Goal: Task Accomplishment & Management: Complete application form

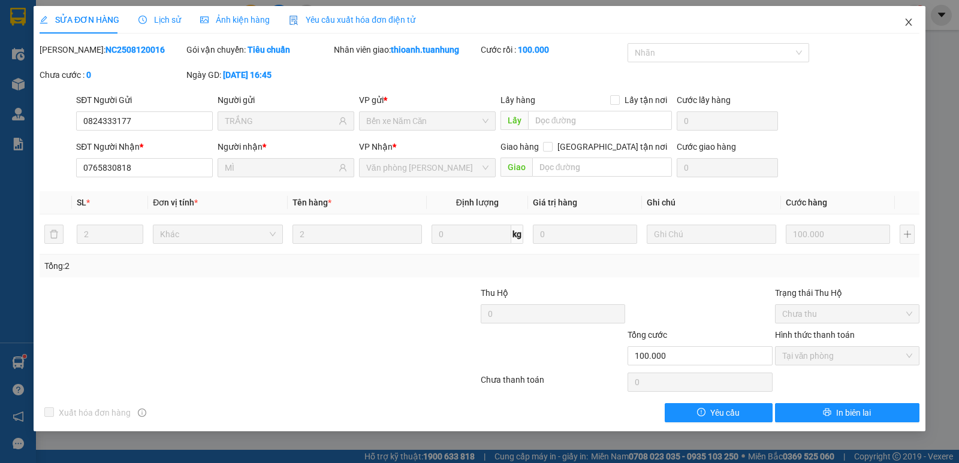
click at [905, 19] on icon "close" at bounding box center [909, 22] width 10 height 10
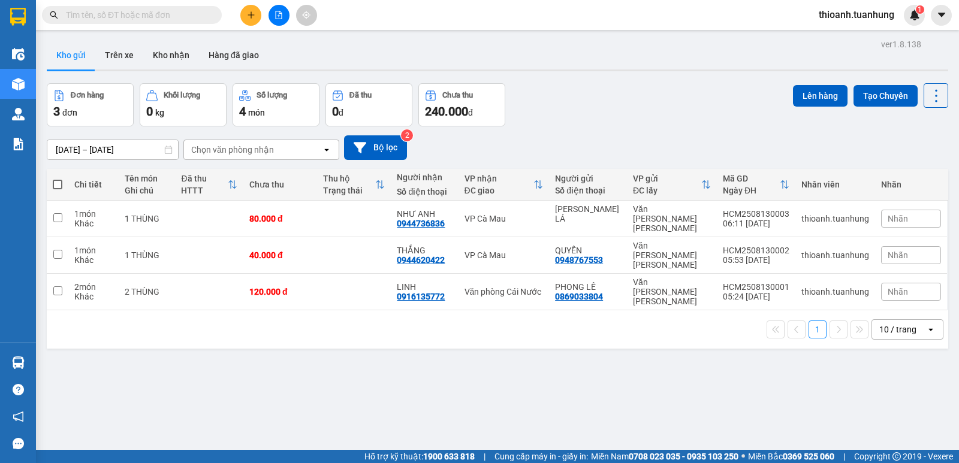
click at [155, 16] on input "text" at bounding box center [136, 14] width 141 height 13
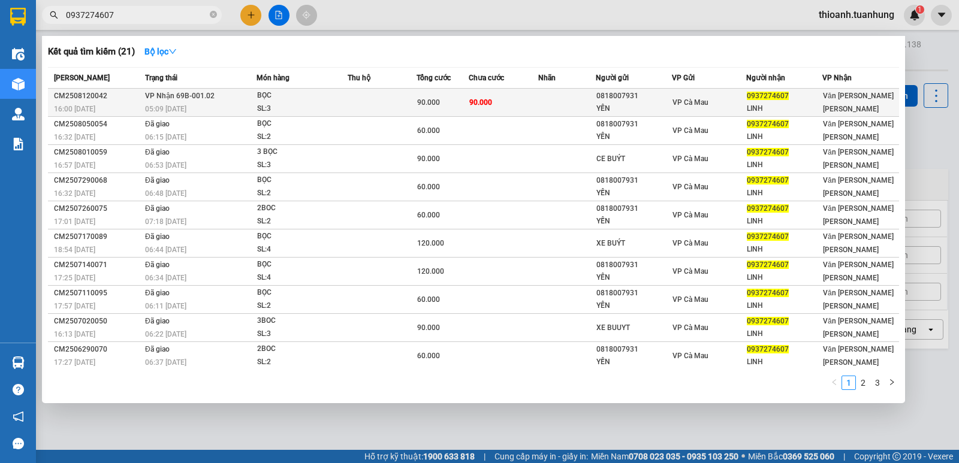
type input "0937274607"
click at [605, 101] on div "0818007931" at bounding box center [633, 96] width 75 height 13
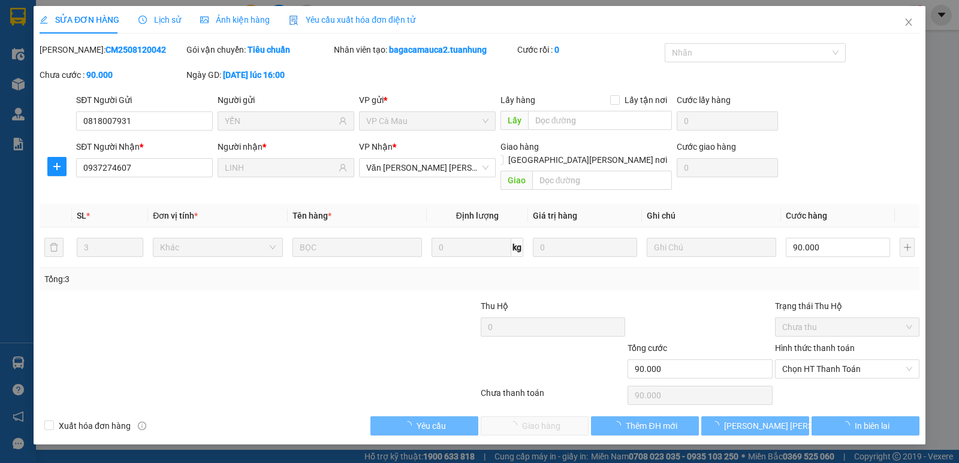
type input "0818007931"
type input "YẾN"
type input "0937274607"
type input "LINH"
type input "90.000"
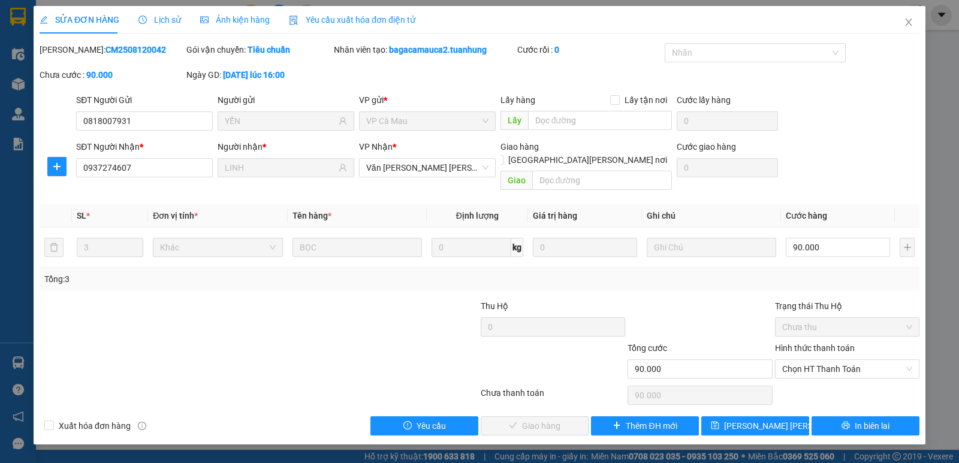
drag, startPoint x: 844, startPoint y: 333, endPoint x: 829, endPoint y: 364, distance: 35.4
click at [844, 343] on label "Hình thức thanh toán" at bounding box center [815, 348] width 80 height 10
click at [844, 360] on input "Hình thức thanh toán" at bounding box center [843, 369] width 122 height 18
drag, startPoint x: 820, startPoint y: 376, endPoint x: 773, endPoint y: 385, distance: 47.6
click at [814, 378] on div "Tại văn phòng" at bounding box center [847, 379] width 130 height 13
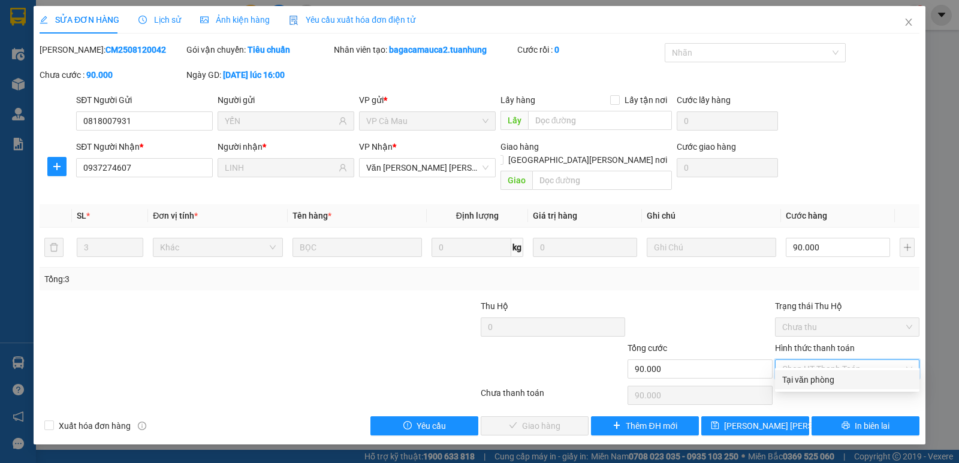
type input "0"
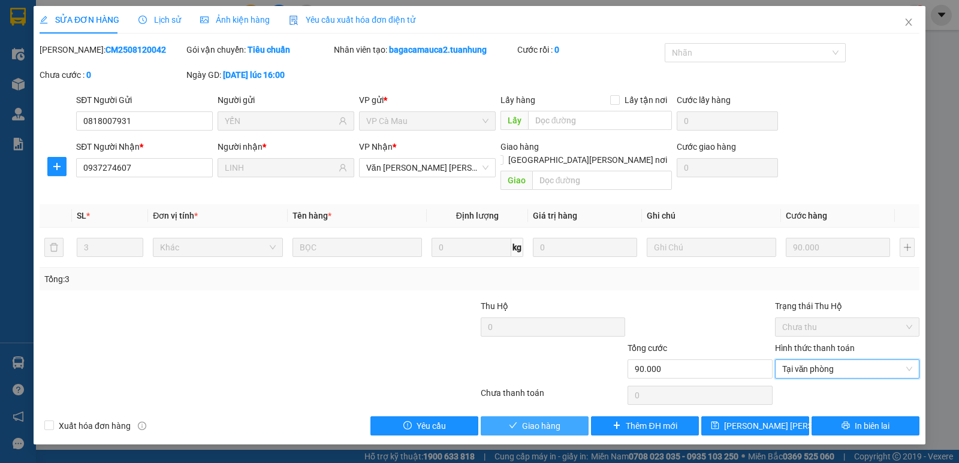
click at [560, 419] on span "Giao hàng" at bounding box center [541, 425] width 38 height 13
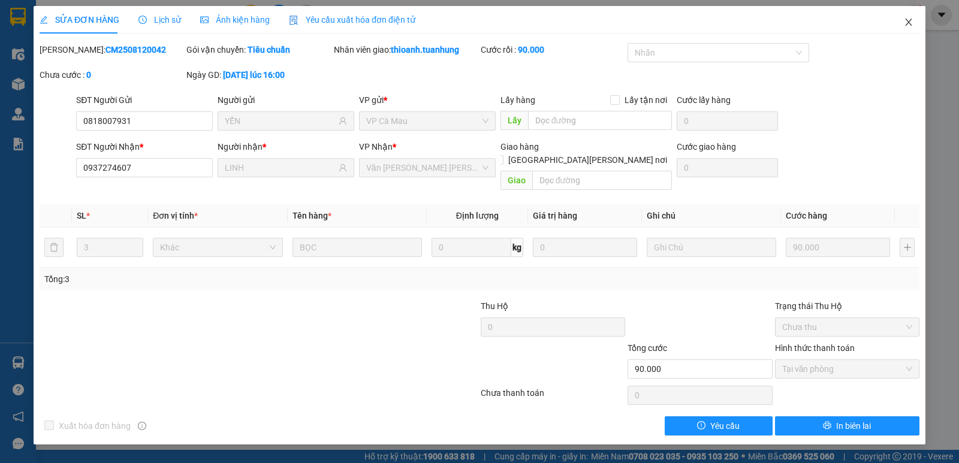
drag, startPoint x: 909, startPoint y: 23, endPoint x: 335, endPoint y: 13, distance: 574.7
click at [916, 29] on span "Close" at bounding box center [909, 23] width 34 height 34
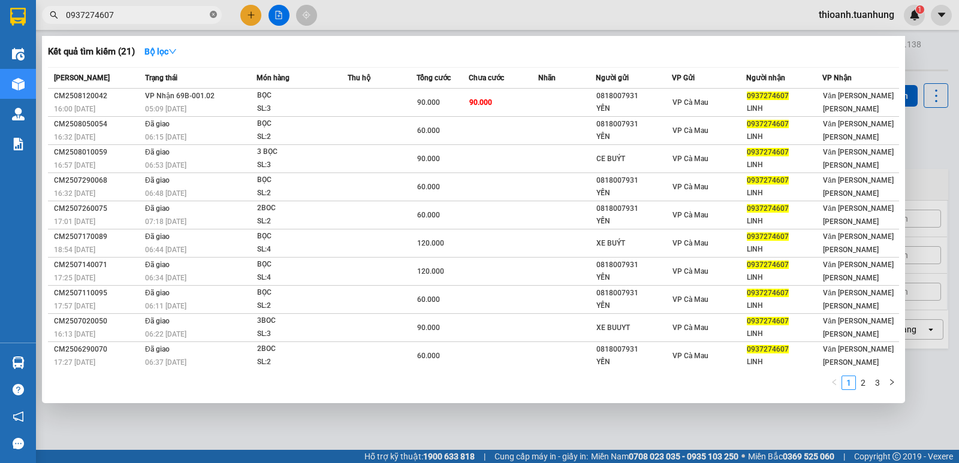
click at [211, 14] on icon "close-circle" at bounding box center [213, 14] width 7 height 7
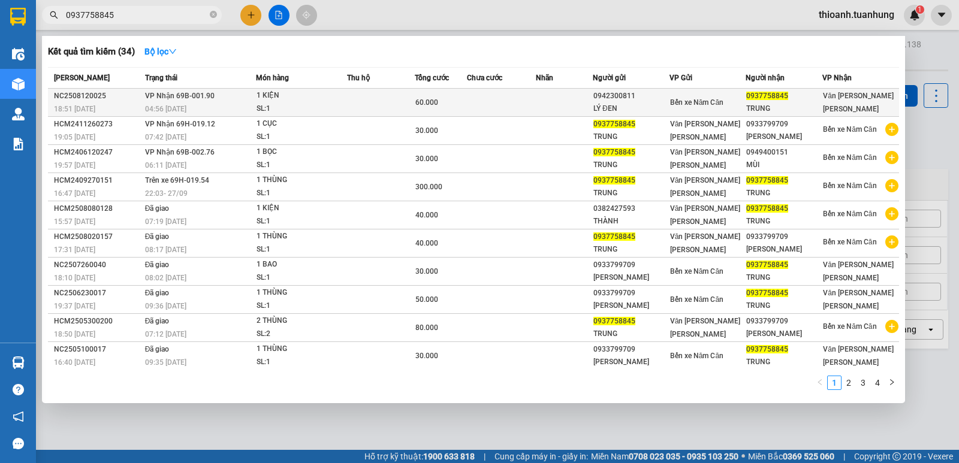
type input "0937758845"
click at [522, 98] on td at bounding box center [501, 103] width 68 height 28
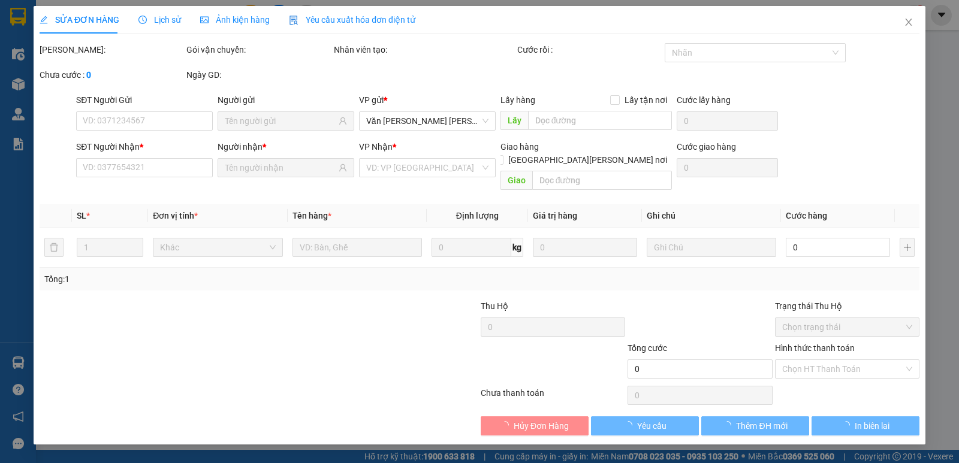
type input "0942300811"
type input "LÝ ĐEN"
type input "0937758845"
type input "TRUNG"
type input "60.000"
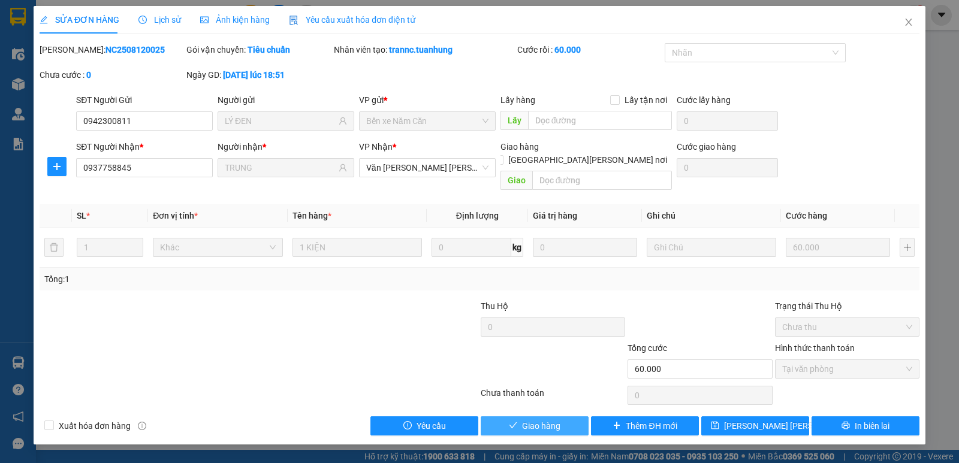
click at [530, 419] on span "Giao hàng" at bounding box center [541, 425] width 38 height 13
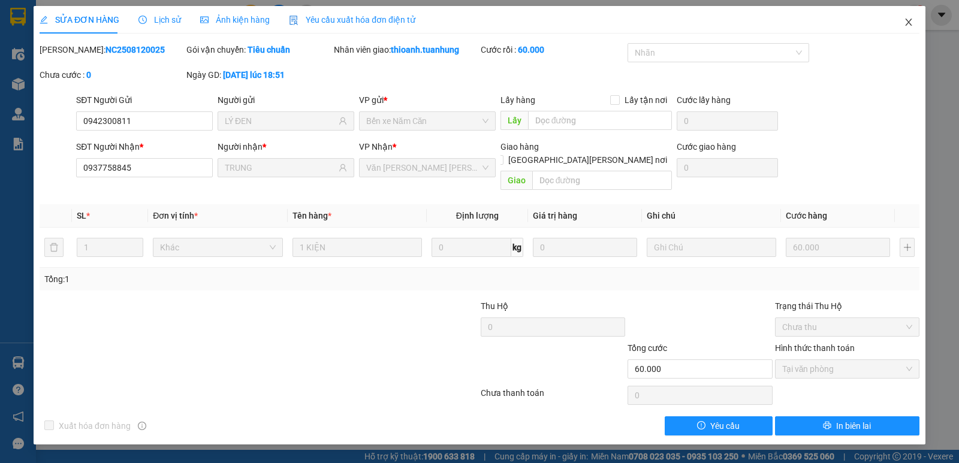
drag, startPoint x: 911, startPoint y: 23, endPoint x: 466, endPoint y: 4, distance: 445.5
click at [911, 23] on icon "close" at bounding box center [909, 22] width 10 height 10
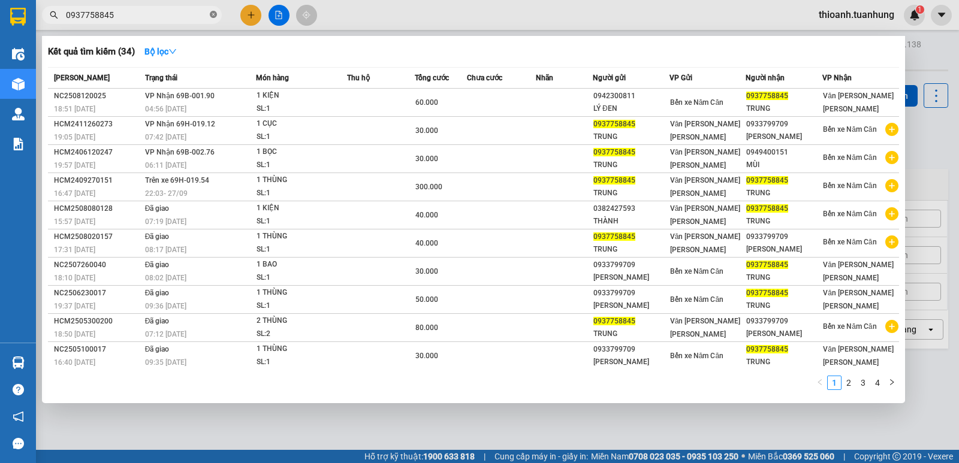
click at [213, 18] on icon "close-circle" at bounding box center [213, 14] width 7 height 7
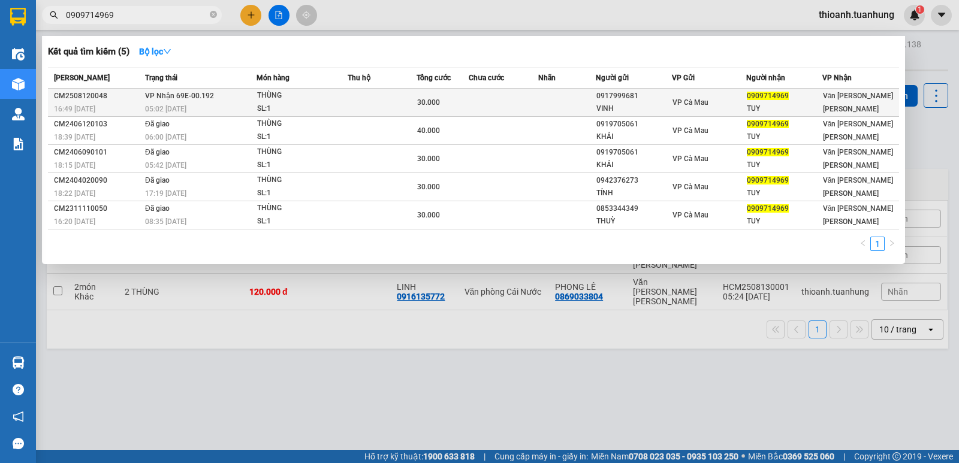
type input "0909714969"
click at [640, 101] on div "0917999681" at bounding box center [633, 96] width 75 height 13
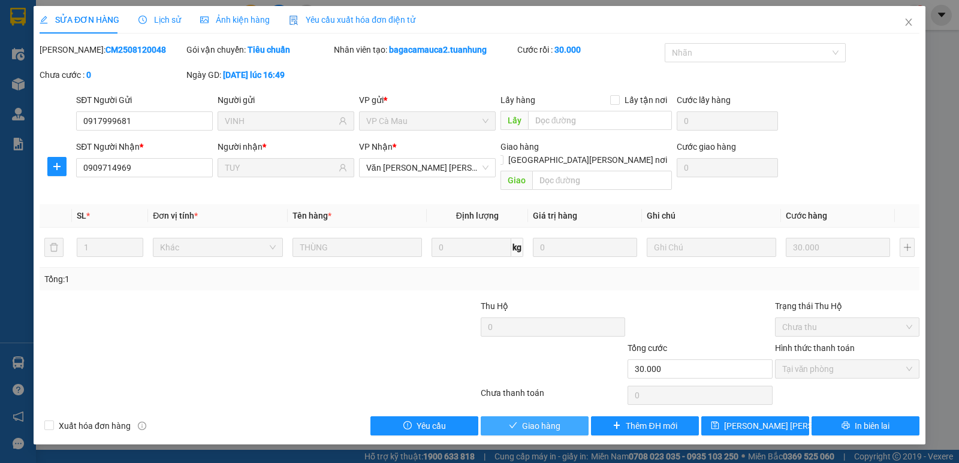
click at [542, 419] on span "Giao hàng" at bounding box center [541, 425] width 38 height 13
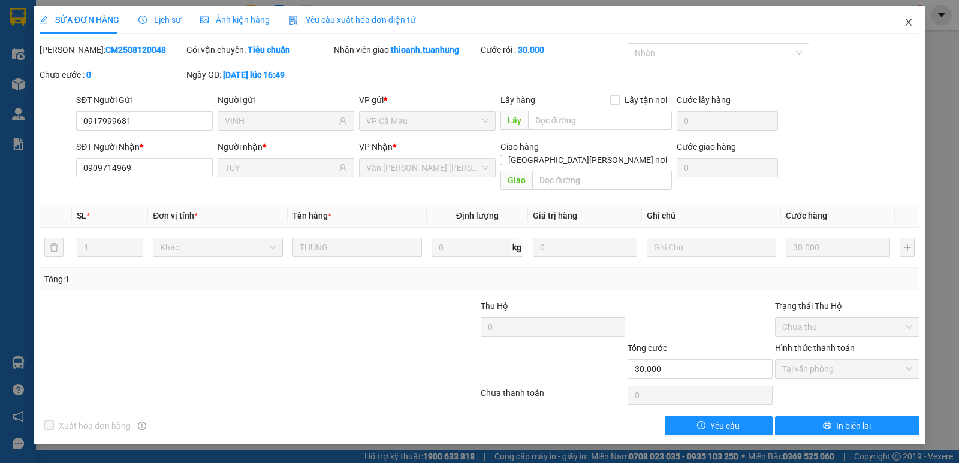
click at [911, 23] on icon "close" at bounding box center [909, 22] width 10 height 10
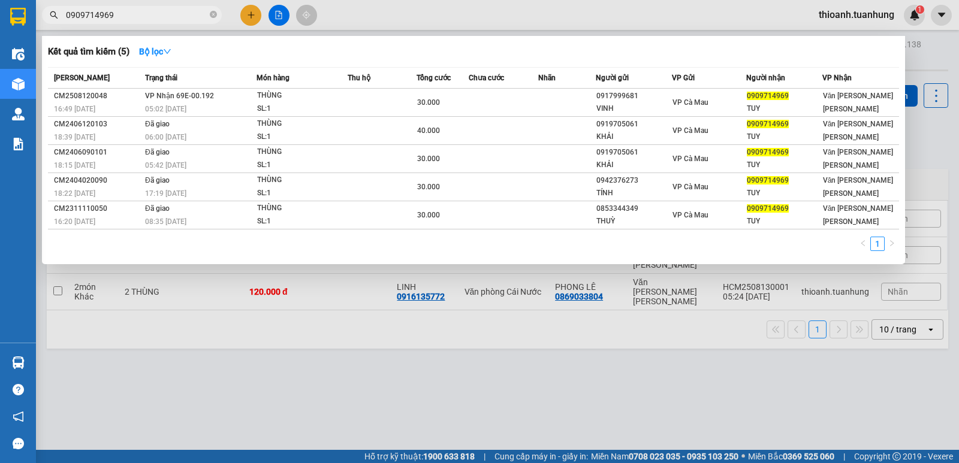
click at [210, 15] on icon "close-circle" at bounding box center [213, 14] width 7 height 7
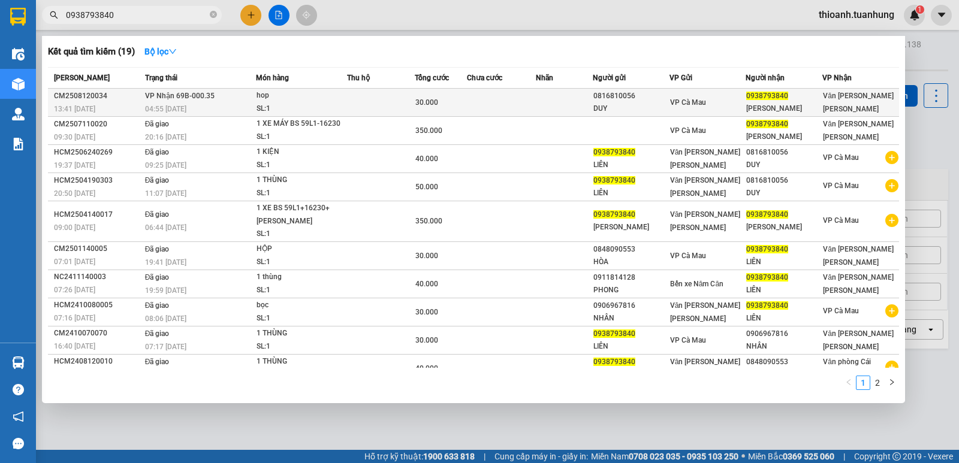
type input "0938793840"
click at [672, 94] on td "VP Cà Mau" at bounding box center [707, 103] width 77 height 28
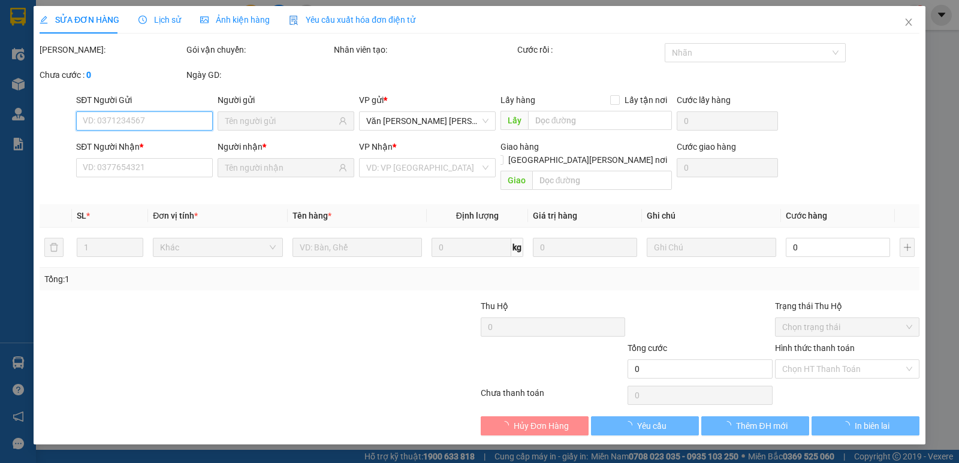
type input "0816810056"
type input "DUY"
type input "0938793840"
type input "[PERSON_NAME]"
type input "30.000"
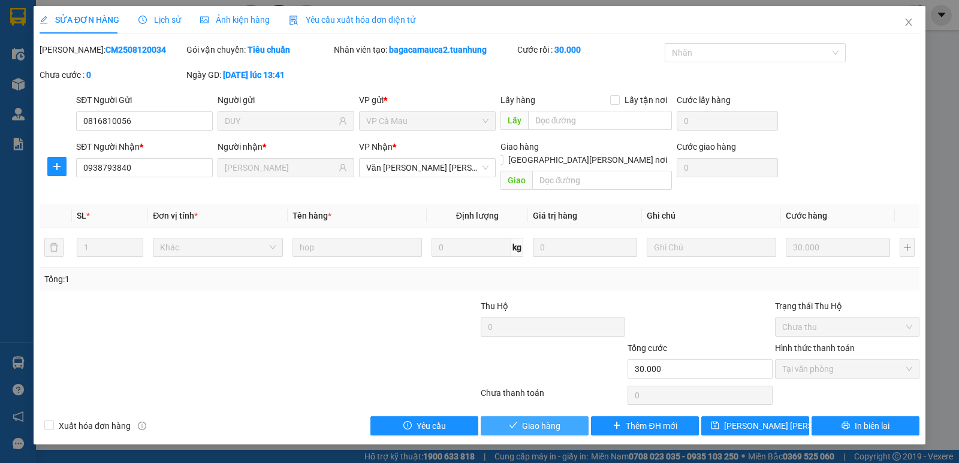
click at [522, 416] on button "Giao hàng" at bounding box center [535, 425] width 108 height 19
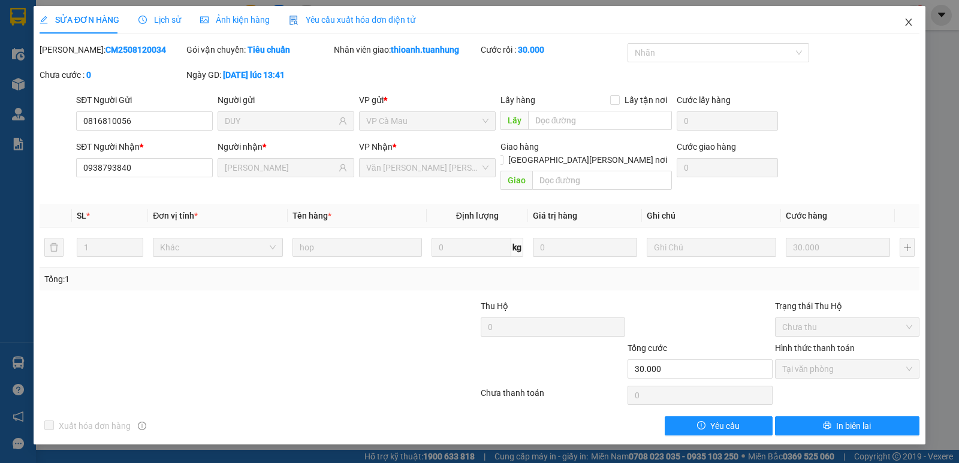
click at [910, 20] on icon "close" at bounding box center [908, 22] width 7 height 7
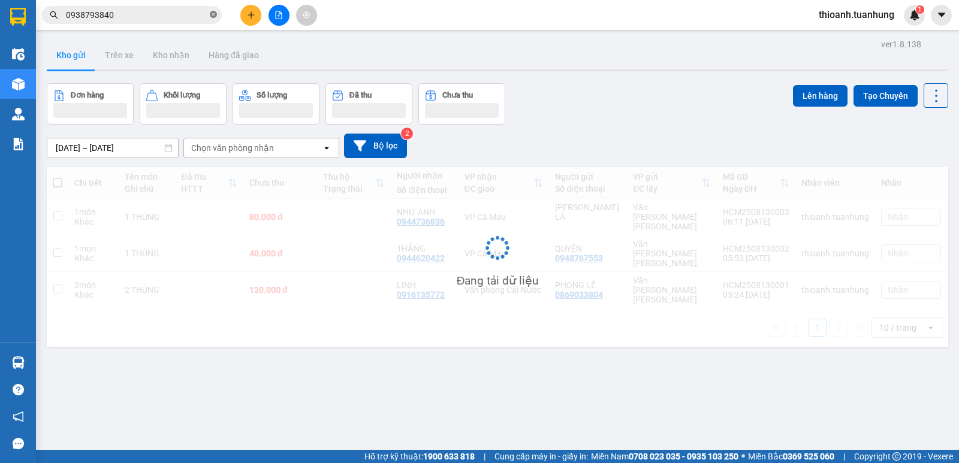
click at [213, 12] on icon "close-circle" at bounding box center [213, 14] width 7 height 7
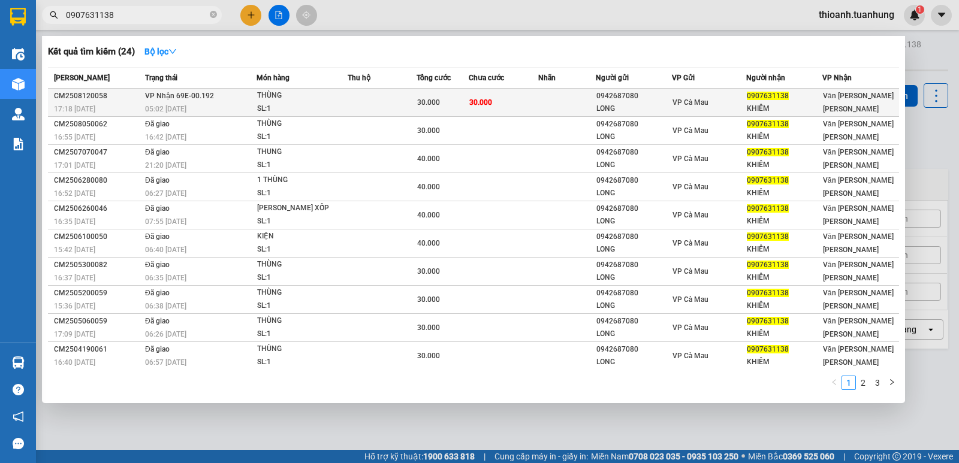
type input "0907631138"
click at [527, 99] on td "30.000" at bounding box center [504, 103] width 70 height 28
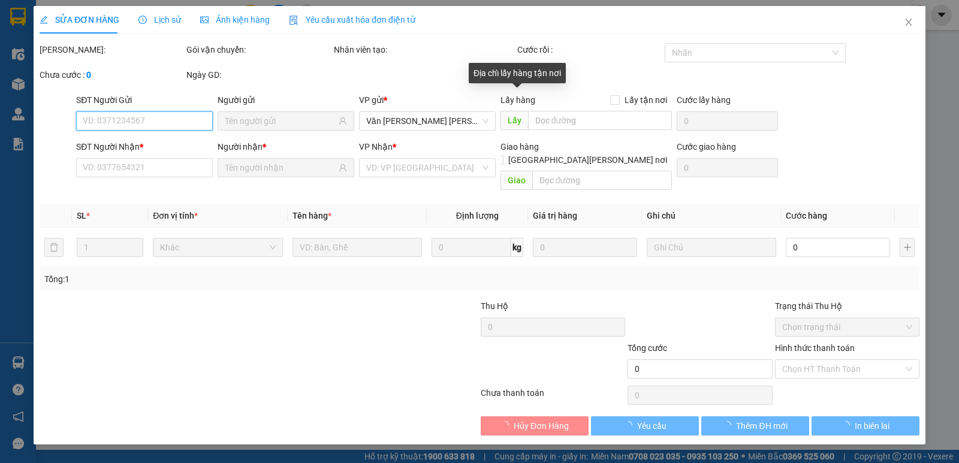
type input "0942687080"
type input "LONG"
type input "0907631138"
type input "KHIÊM"
type input "30.000"
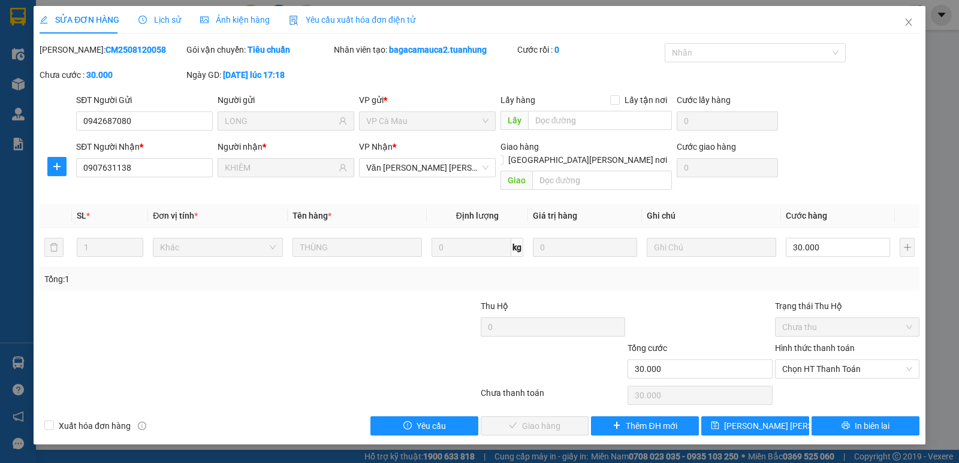
click at [851, 343] on label "Hình thức thanh toán" at bounding box center [815, 348] width 80 height 10
click at [851, 360] on input "Hình thức thanh toán" at bounding box center [843, 369] width 122 height 18
click at [829, 374] on div "Tại văn phòng" at bounding box center [847, 379] width 130 height 13
type input "0"
click at [540, 419] on span "Giao hàng" at bounding box center [541, 425] width 38 height 13
